Goal: Communication & Community: Answer question/provide support

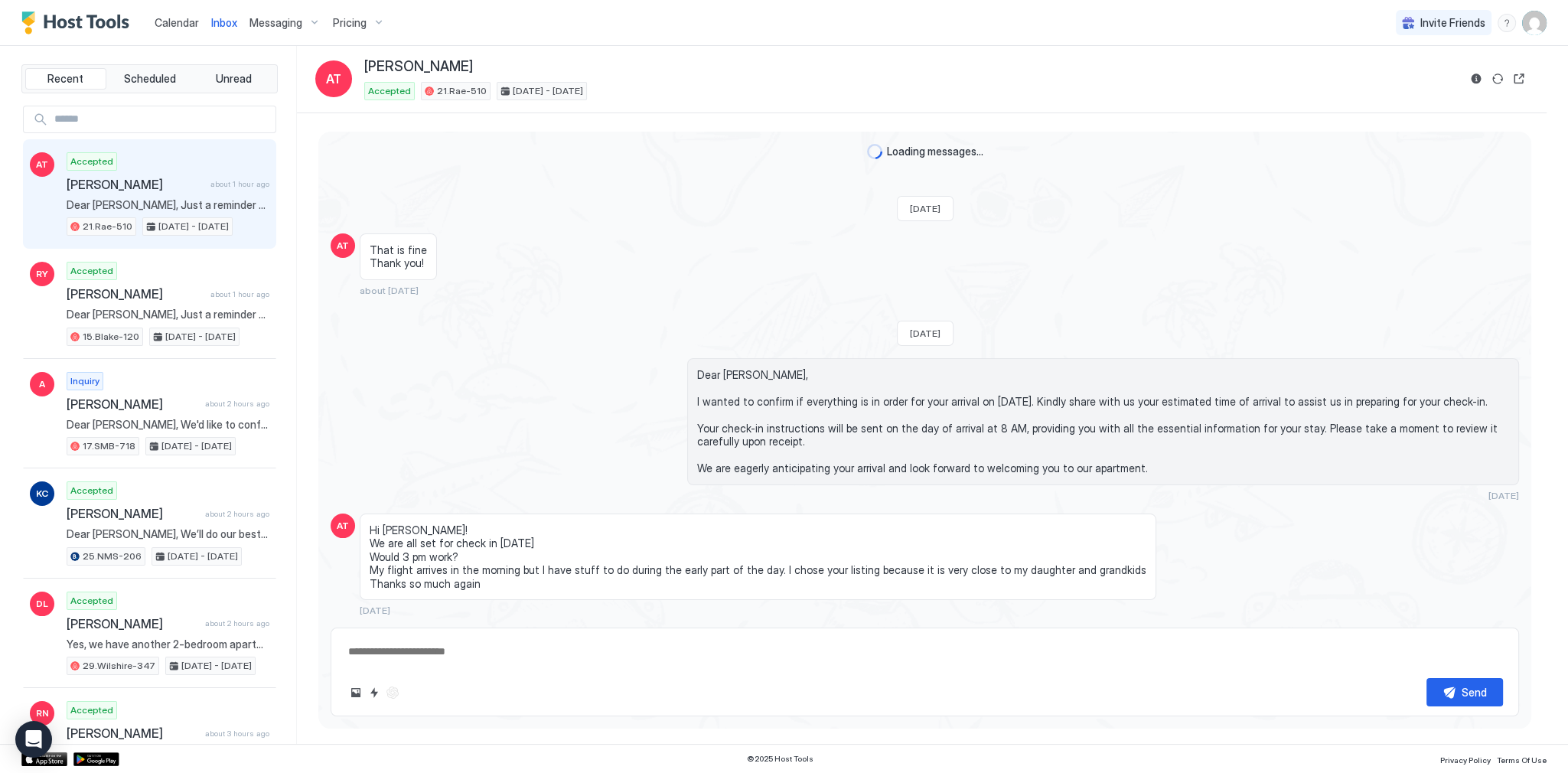
scroll to position [5231, 0]
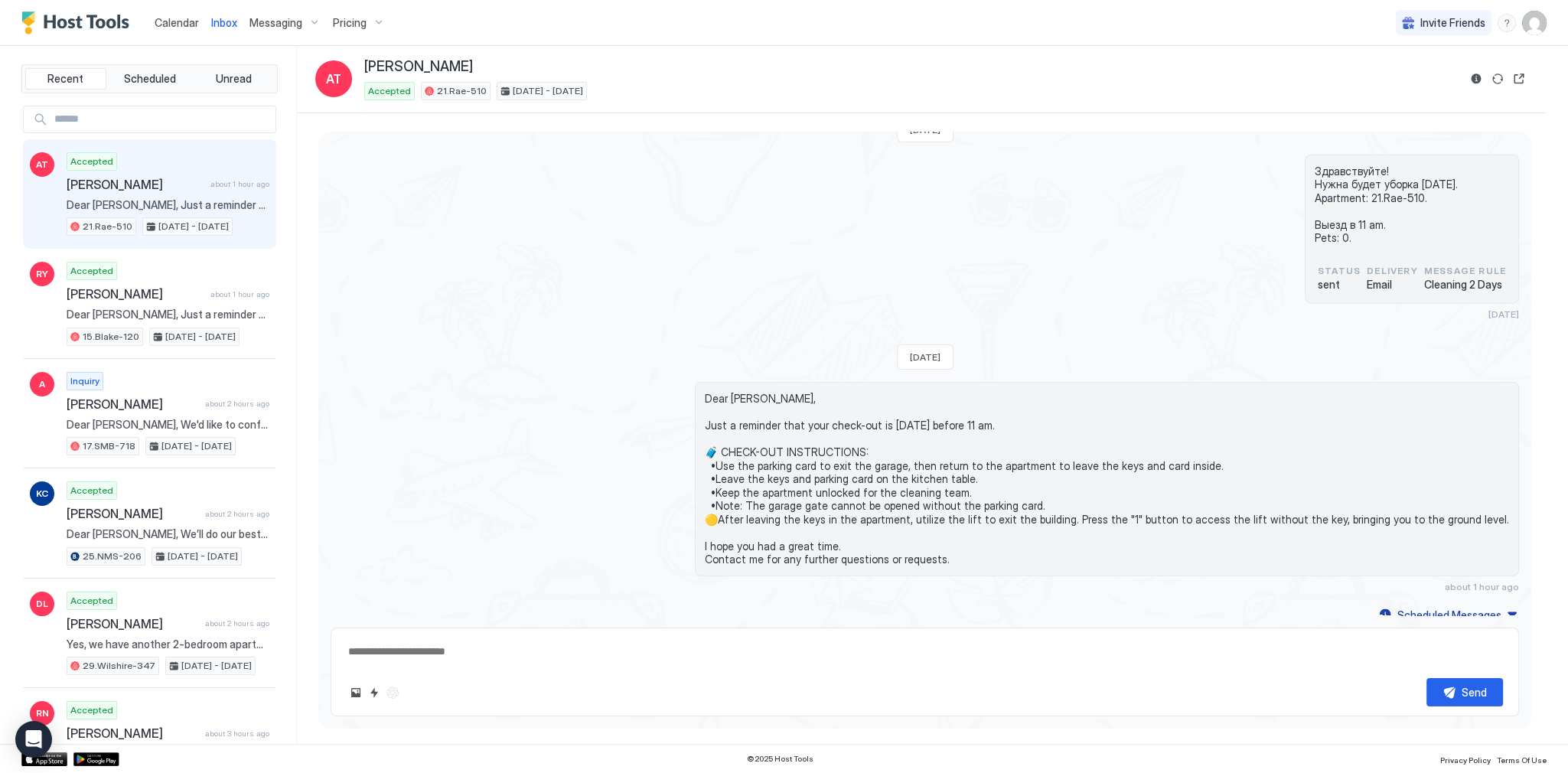
click at [614, 224] on div "Здравствуйте! Нужна будет уборка [DATE]. Apartment: 21.Rae-510. Выезд в 11 am. …" at bounding box center [925, 237] width 1188 height 166
click at [804, 279] on div "Здравствуйте! Нужна будет уборка [DATE]. Apartment: 21.Rae-510. Выезд в 11 am. …" at bounding box center [925, 237] width 1188 height 166
click at [854, 267] on div "Здравствуйте! Нужна будет уборка [DATE]. Apartment: 21.Rae-510. Выезд в 11 am. …" at bounding box center [925, 237] width 1188 height 166
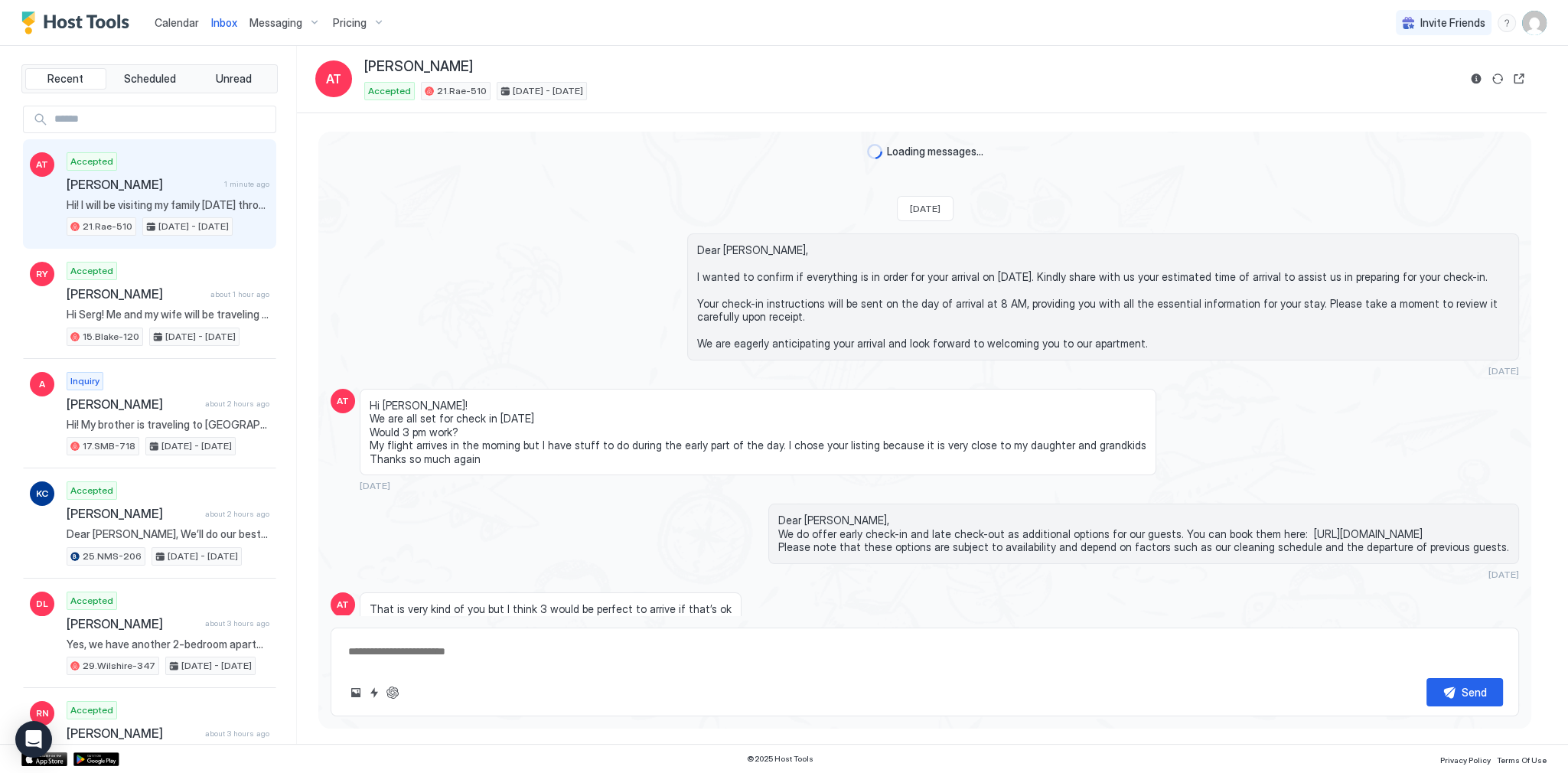
scroll to position [5169, 0]
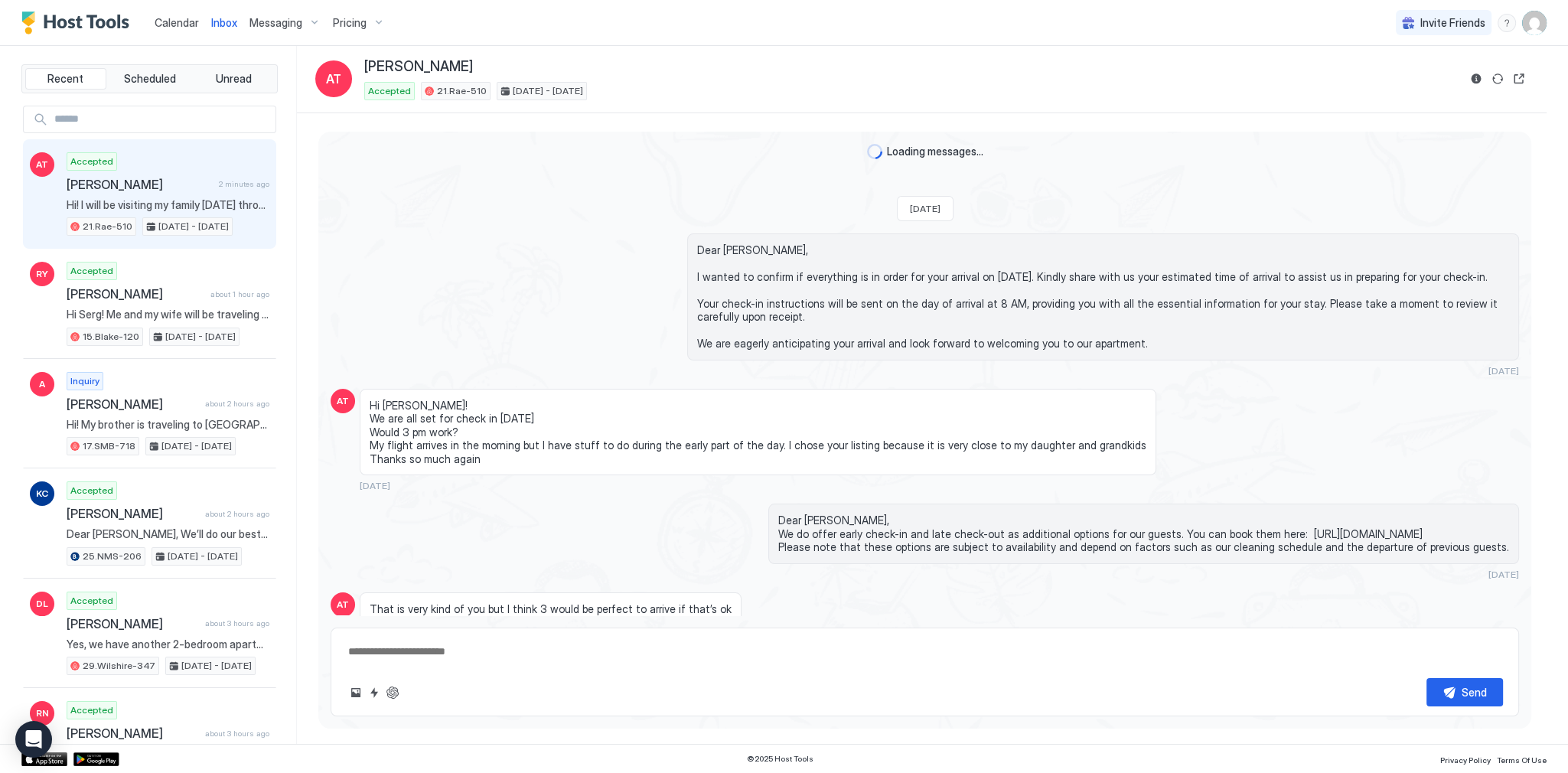
scroll to position [5169, 0]
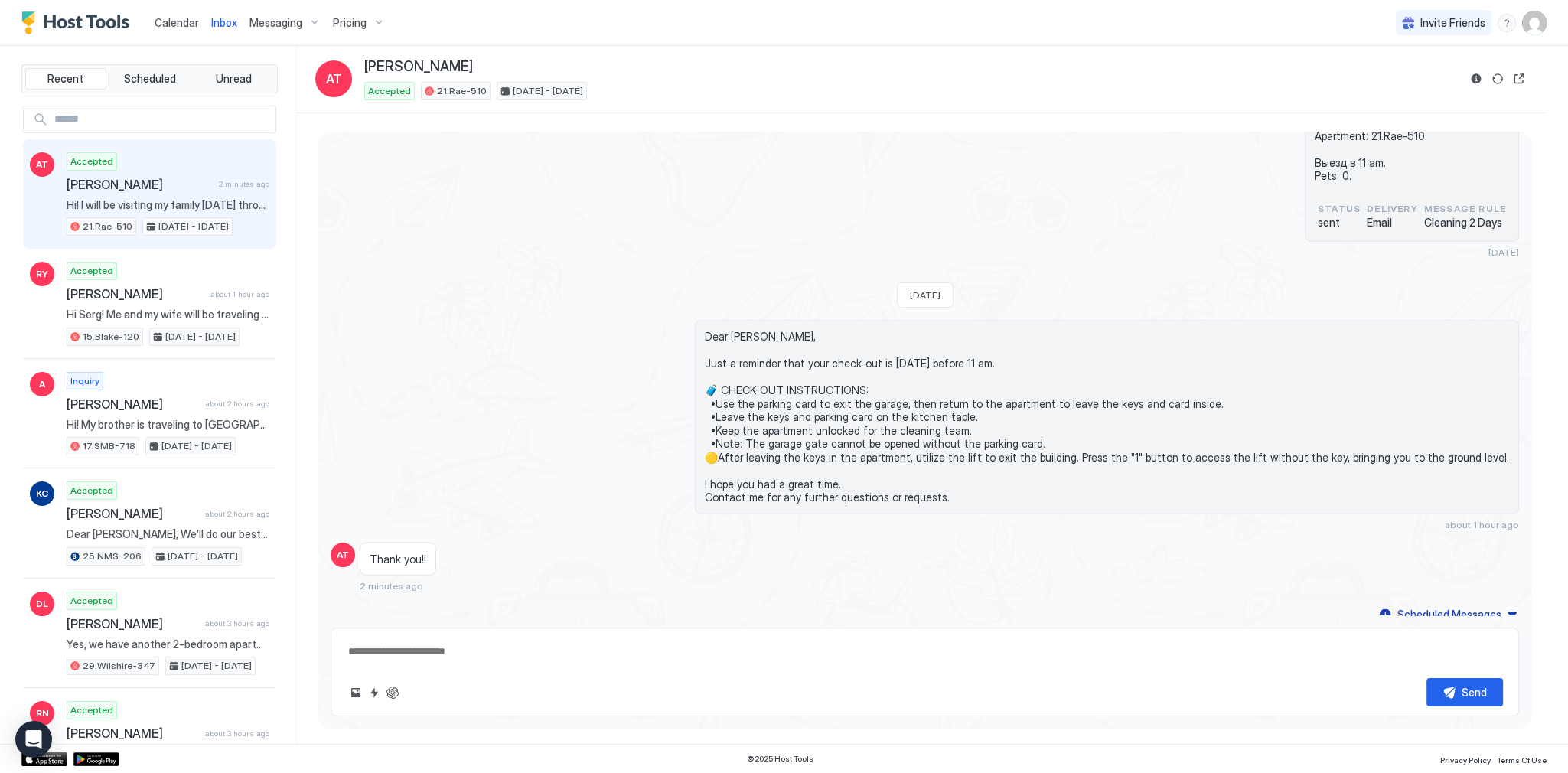
type textarea "*"
click at [1020, 175] on div "Здравствуйте! Нужна будет уборка [DATE]. Apartment: 21.Rae-510. Выезд в 11 am. …" at bounding box center [925, 175] width 1188 height 166
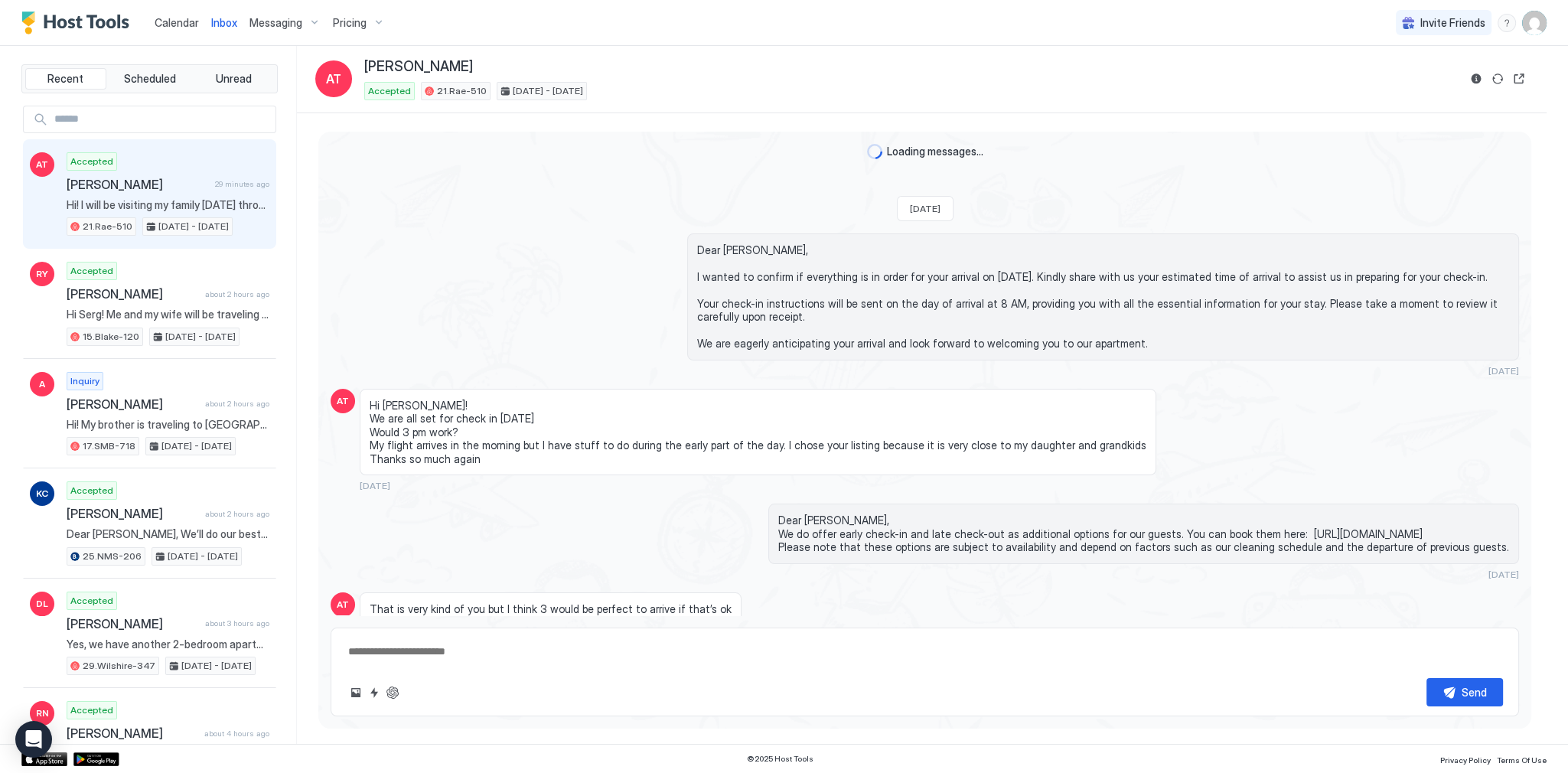
type textarea "*"
